Goal: Task Accomplishment & Management: Manage account settings

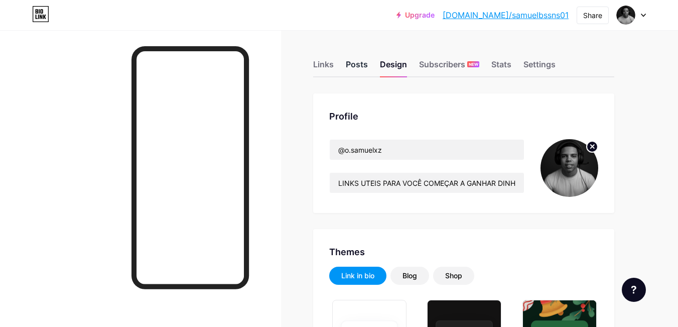
click at [352, 61] on div "Posts" at bounding box center [357, 67] width 22 height 18
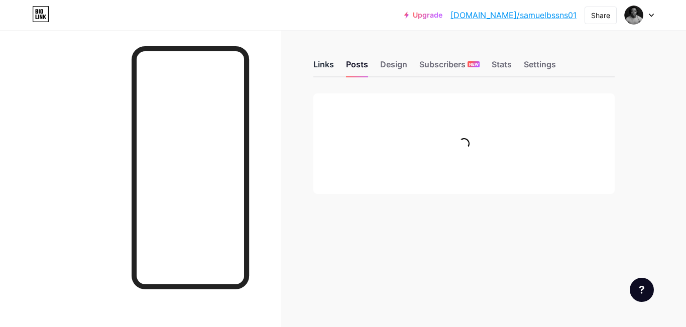
click at [332, 67] on div "Links" at bounding box center [323, 67] width 21 height 18
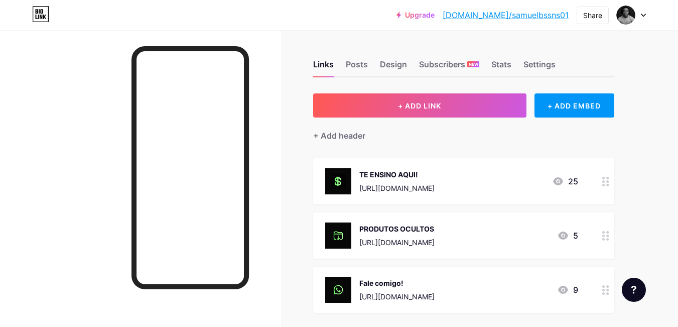
click at [430, 180] on div "TE ENSINO AQUI! [URL][DOMAIN_NAME]" at bounding box center [396, 181] width 75 height 26
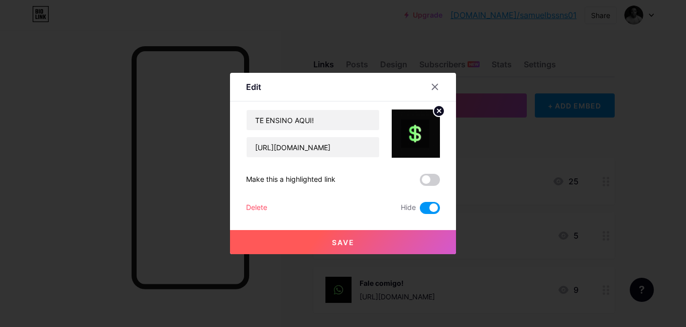
click at [425, 202] on span at bounding box center [430, 208] width 20 height 12
click at [420, 210] on input "checkbox" at bounding box center [420, 210] width 0 height 0
click at [432, 84] on icon at bounding box center [435, 87] width 6 height 6
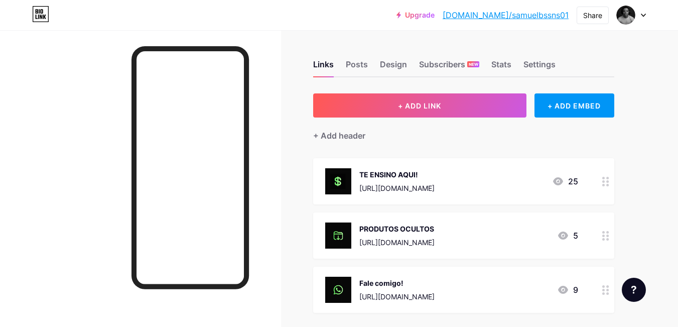
click at [606, 243] on div at bounding box center [605, 235] width 17 height 46
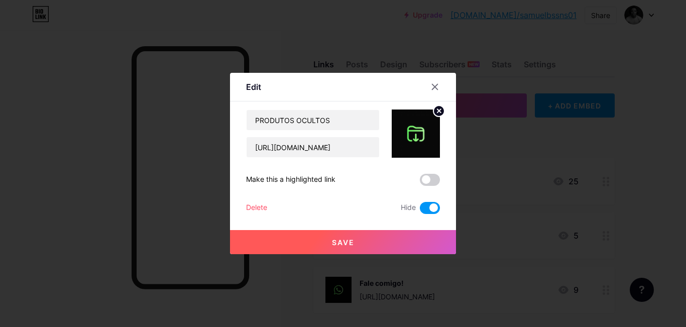
click at [430, 210] on span at bounding box center [430, 208] width 20 height 12
click at [420, 210] on input "checkbox" at bounding box center [420, 210] width 0 height 0
click at [426, 84] on div at bounding box center [435, 87] width 18 height 18
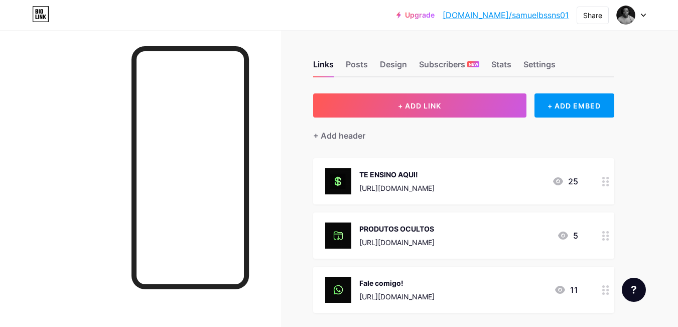
click at [606, 186] on div at bounding box center [605, 181] width 17 height 46
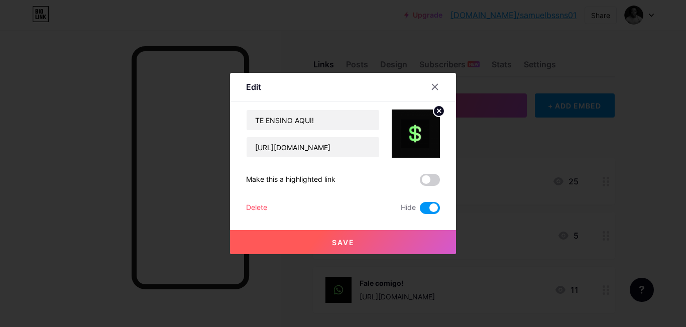
click at [421, 209] on span at bounding box center [430, 208] width 20 height 12
click at [420, 210] on input "checkbox" at bounding box center [420, 210] width 0 height 0
click at [389, 235] on button "Save" at bounding box center [343, 242] width 226 height 24
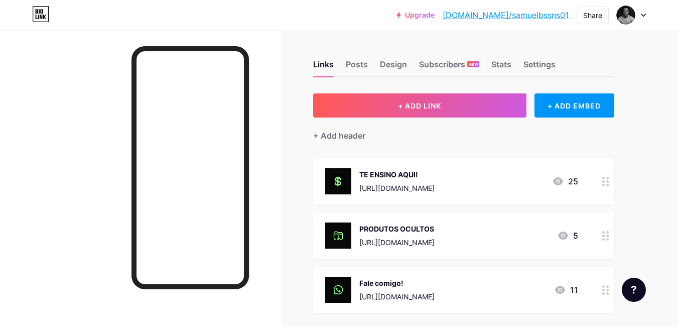
click at [604, 237] on icon at bounding box center [605, 236] width 7 height 10
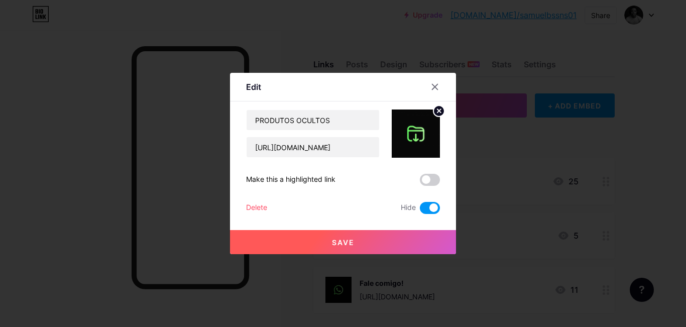
click at [372, 245] on button "Save" at bounding box center [343, 242] width 226 height 24
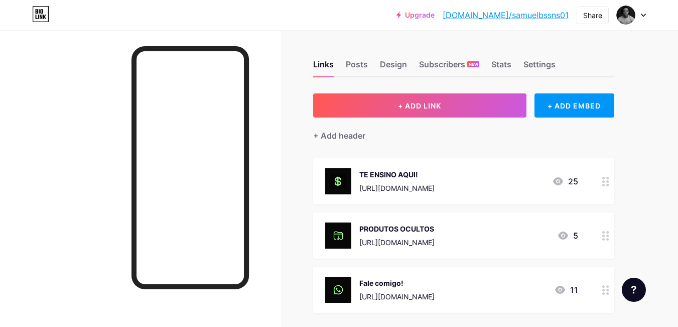
click at [612, 181] on div at bounding box center [605, 181] width 17 height 46
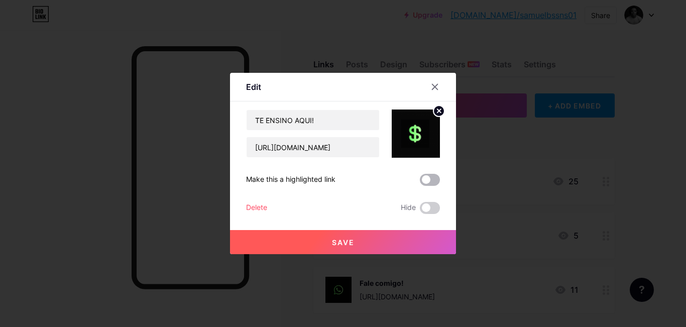
click at [425, 184] on span at bounding box center [430, 180] width 20 height 12
click at [420, 182] on input "checkbox" at bounding box center [420, 182] width 0 height 0
click at [425, 184] on span at bounding box center [430, 180] width 20 height 12
click at [420, 182] on input "checkbox" at bounding box center [420, 182] width 0 height 0
click at [427, 173] on div "TE ENSINO AQUI! https://firevendass.my.canva.site/c-pia-de-primeira-venda-onlin…" at bounding box center [343, 161] width 194 height 104
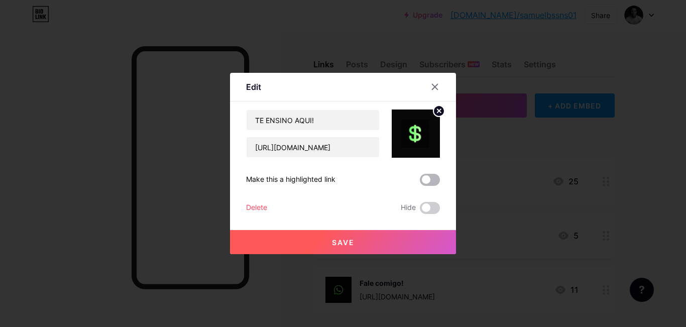
click at [422, 181] on span at bounding box center [430, 180] width 20 height 12
click at [420, 182] on input "checkbox" at bounding box center [420, 182] width 0 height 0
click at [422, 181] on span at bounding box center [430, 180] width 20 height 12
click at [420, 182] on input "checkbox" at bounding box center [420, 182] width 0 height 0
click at [428, 181] on span at bounding box center [430, 180] width 20 height 12
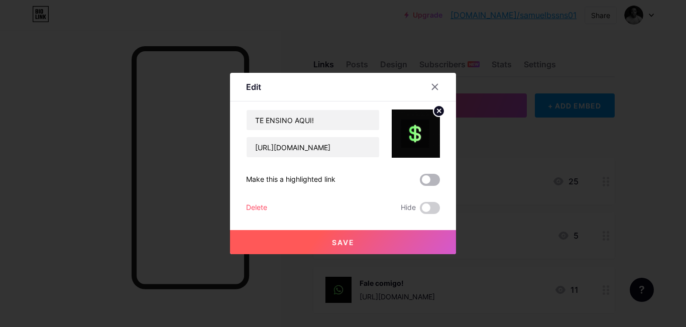
click at [420, 182] on input "checkbox" at bounding box center [420, 182] width 0 height 0
click at [428, 181] on span at bounding box center [430, 180] width 20 height 12
click at [420, 182] on input "checkbox" at bounding box center [420, 182] width 0 height 0
click at [424, 180] on span at bounding box center [430, 180] width 20 height 12
click at [420, 182] on input "checkbox" at bounding box center [420, 182] width 0 height 0
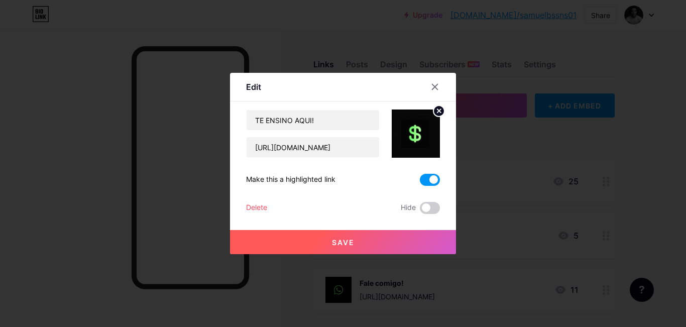
click at [401, 245] on button "Save" at bounding box center [343, 242] width 226 height 24
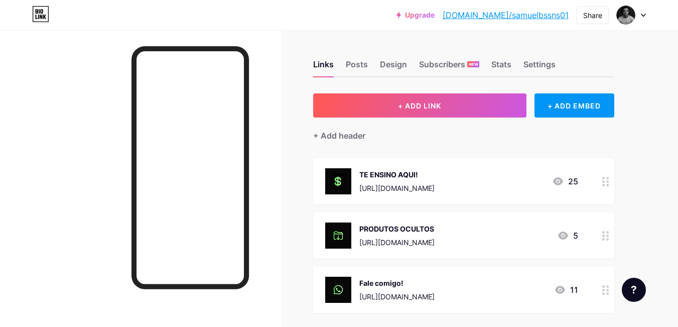
click at [604, 235] on circle at bounding box center [603, 235] width 3 height 3
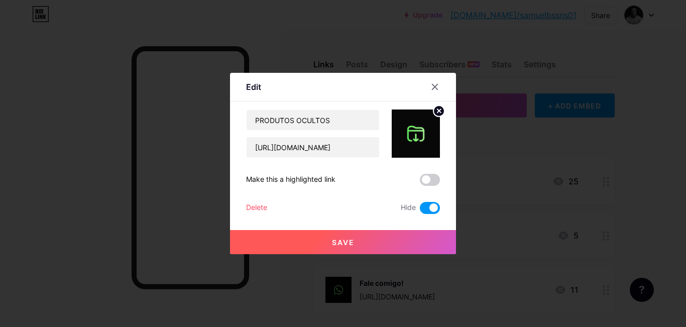
click at [426, 205] on span at bounding box center [430, 208] width 20 height 12
click at [420, 210] on input "checkbox" at bounding box center [420, 210] width 0 height 0
click at [414, 233] on button "Save" at bounding box center [343, 242] width 226 height 24
